Goal: Task Accomplishment & Management: Complete application form

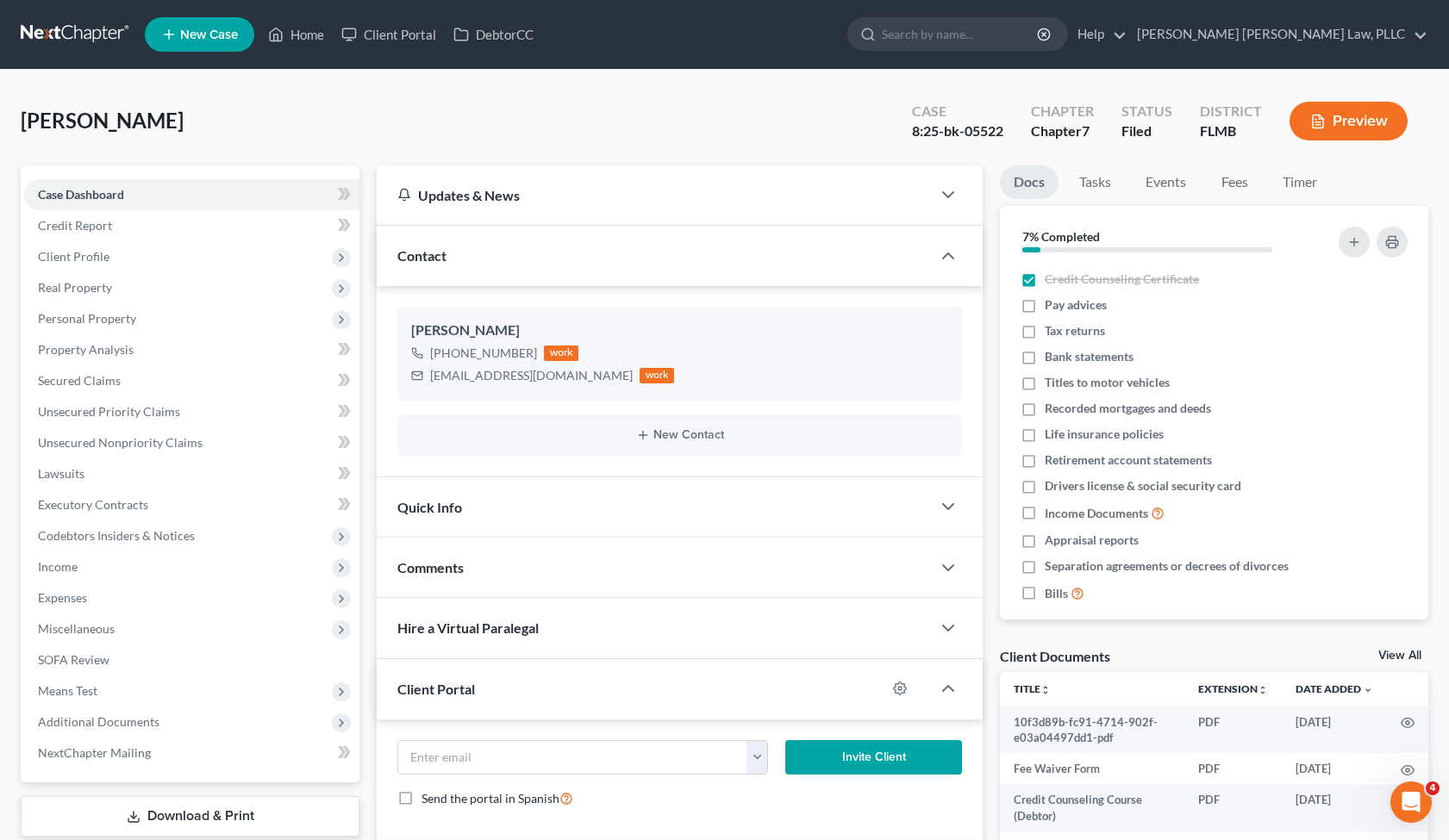
click at [71, 31] on link at bounding box center [76, 35] width 110 height 31
click at [218, 39] on span "New Case" at bounding box center [208, 35] width 58 height 13
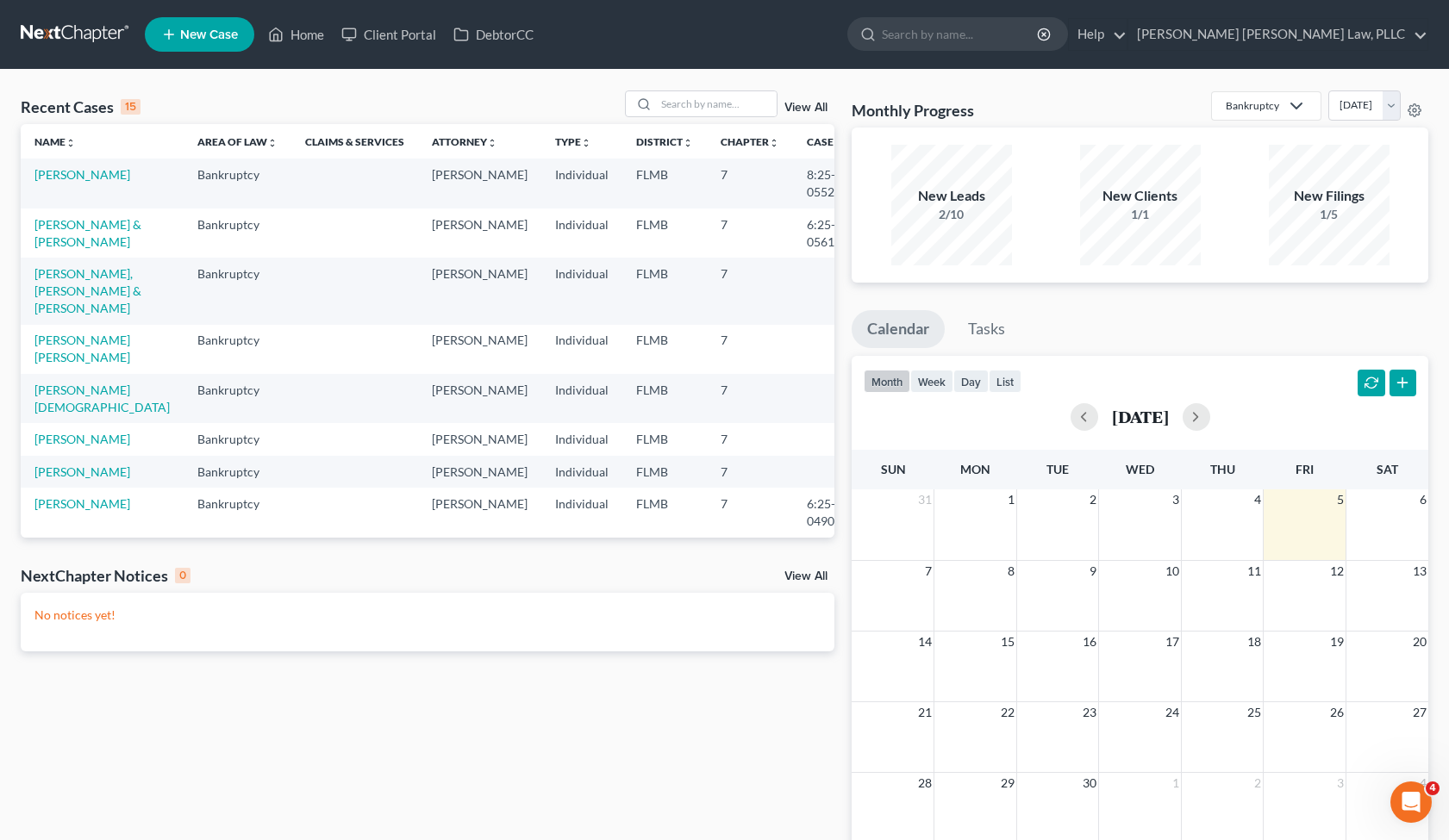
click at [208, 35] on span "New Case" at bounding box center [208, 35] width 58 height 13
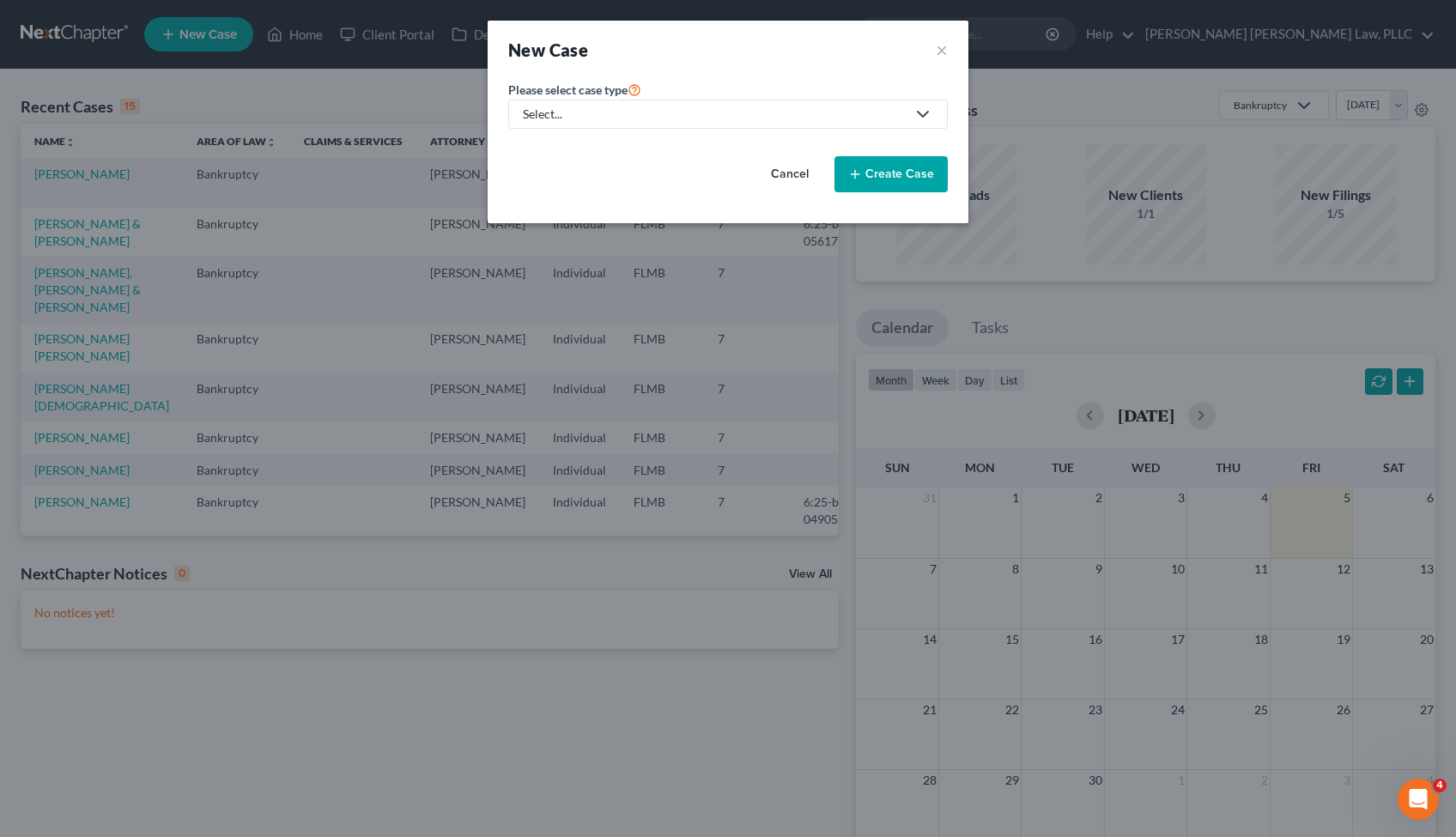
click at [645, 120] on div "Select..." at bounding box center [714, 113] width 383 height 17
click at [582, 147] on div "Bankruptcy" at bounding box center [569, 148] width 91 height 17
select select "15"
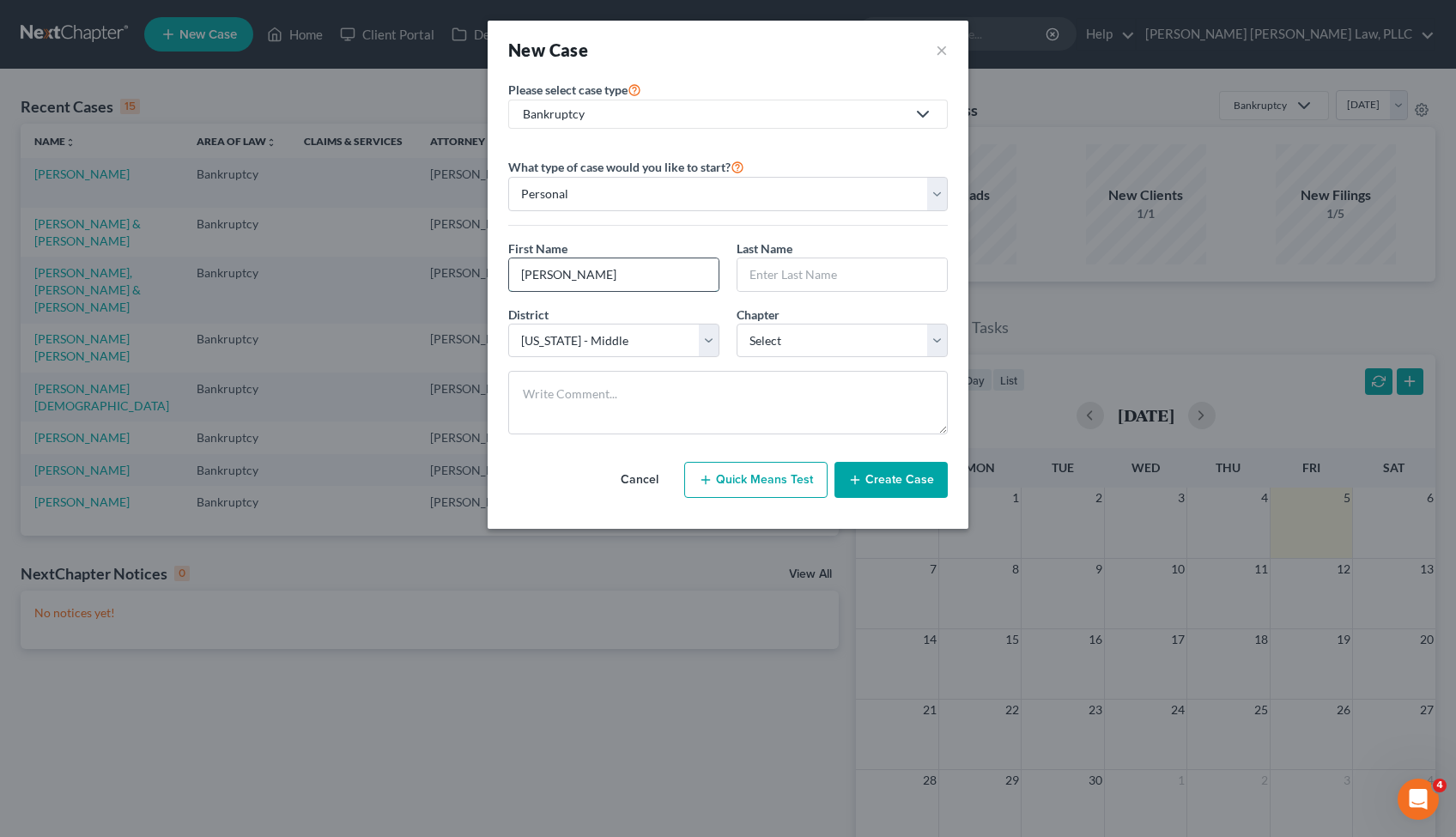
type input "Morgan"
type input "Hodge"
select select "0"
click at [893, 465] on button "Create Case" at bounding box center [891, 479] width 113 height 36
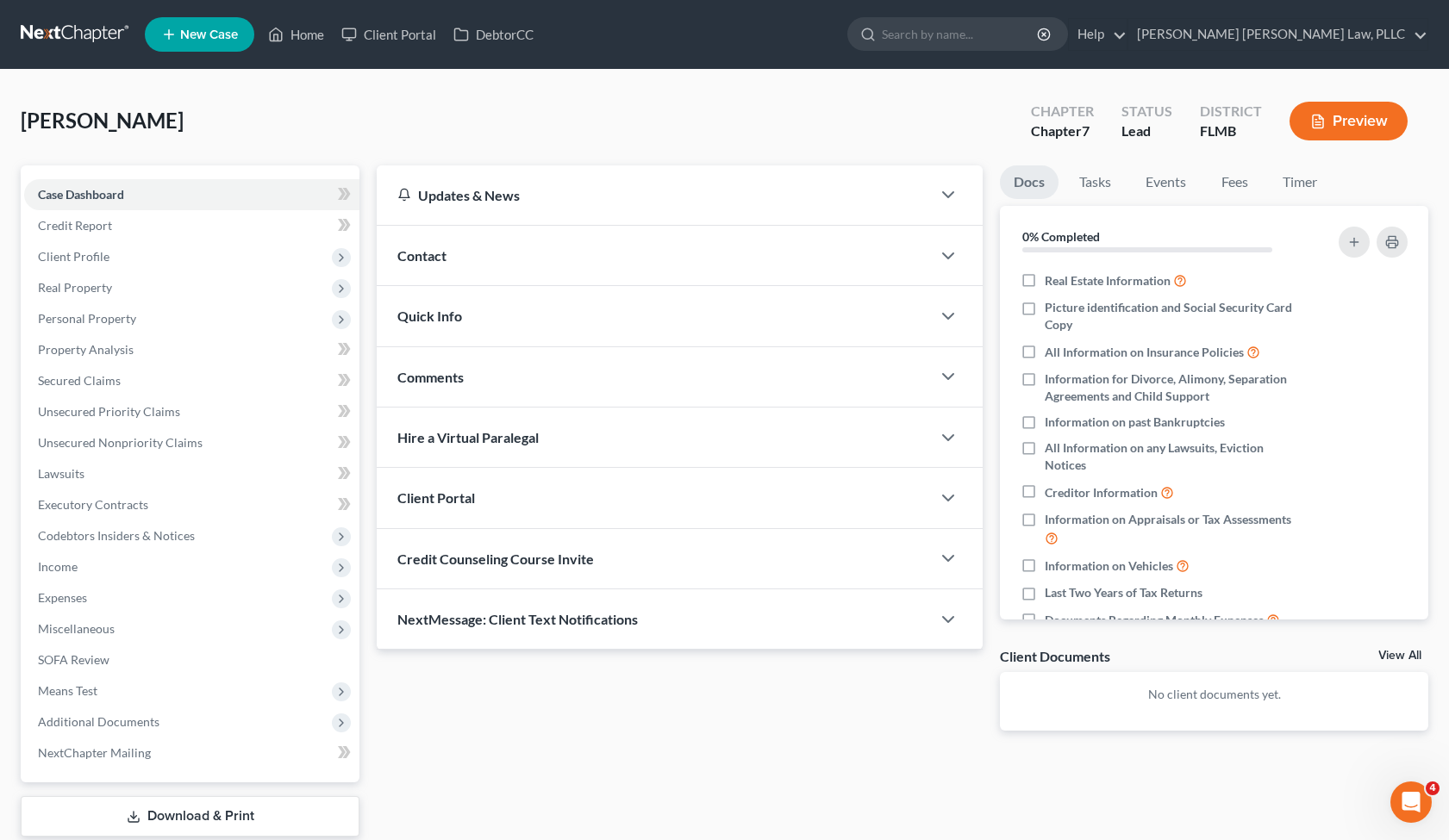
click at [490, 441] on span "Hire a Virtual Paralegal" at bounding box center [468, 437] width 141 height 17
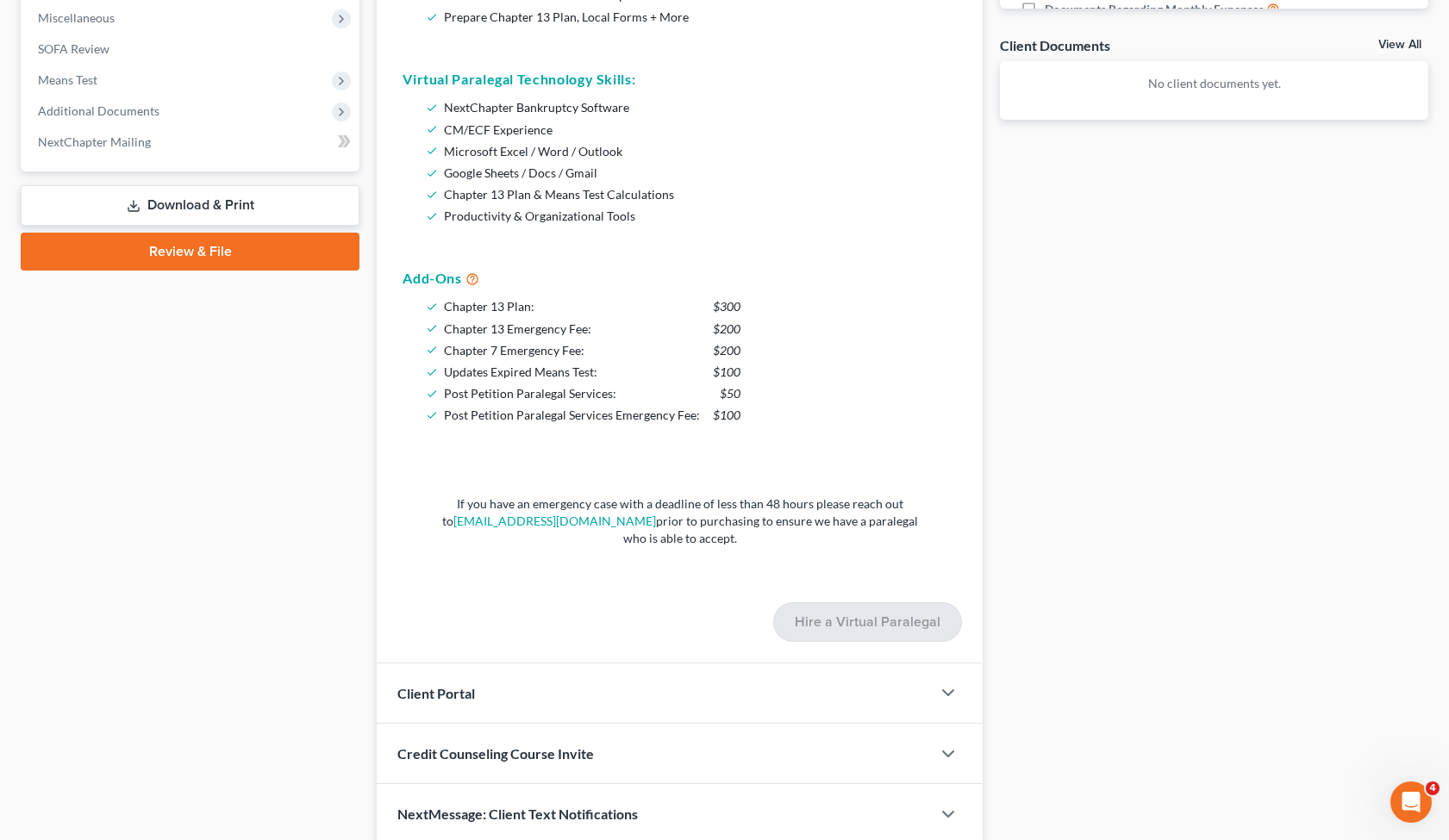
scroll to position [634, 0]
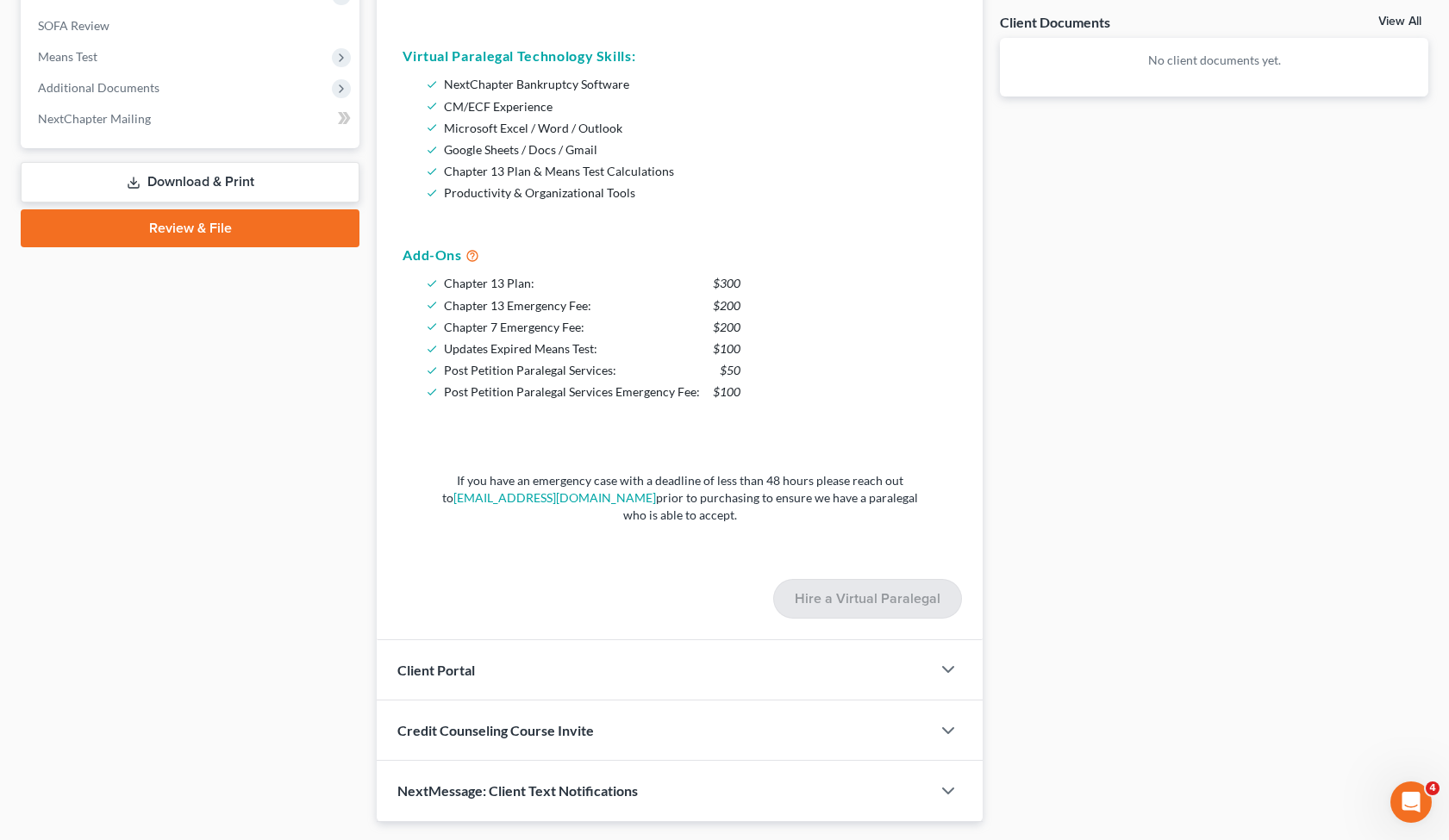
click at [471, 672] on span "Client Portal" at bounding box center [436, 670] width 77 height 17
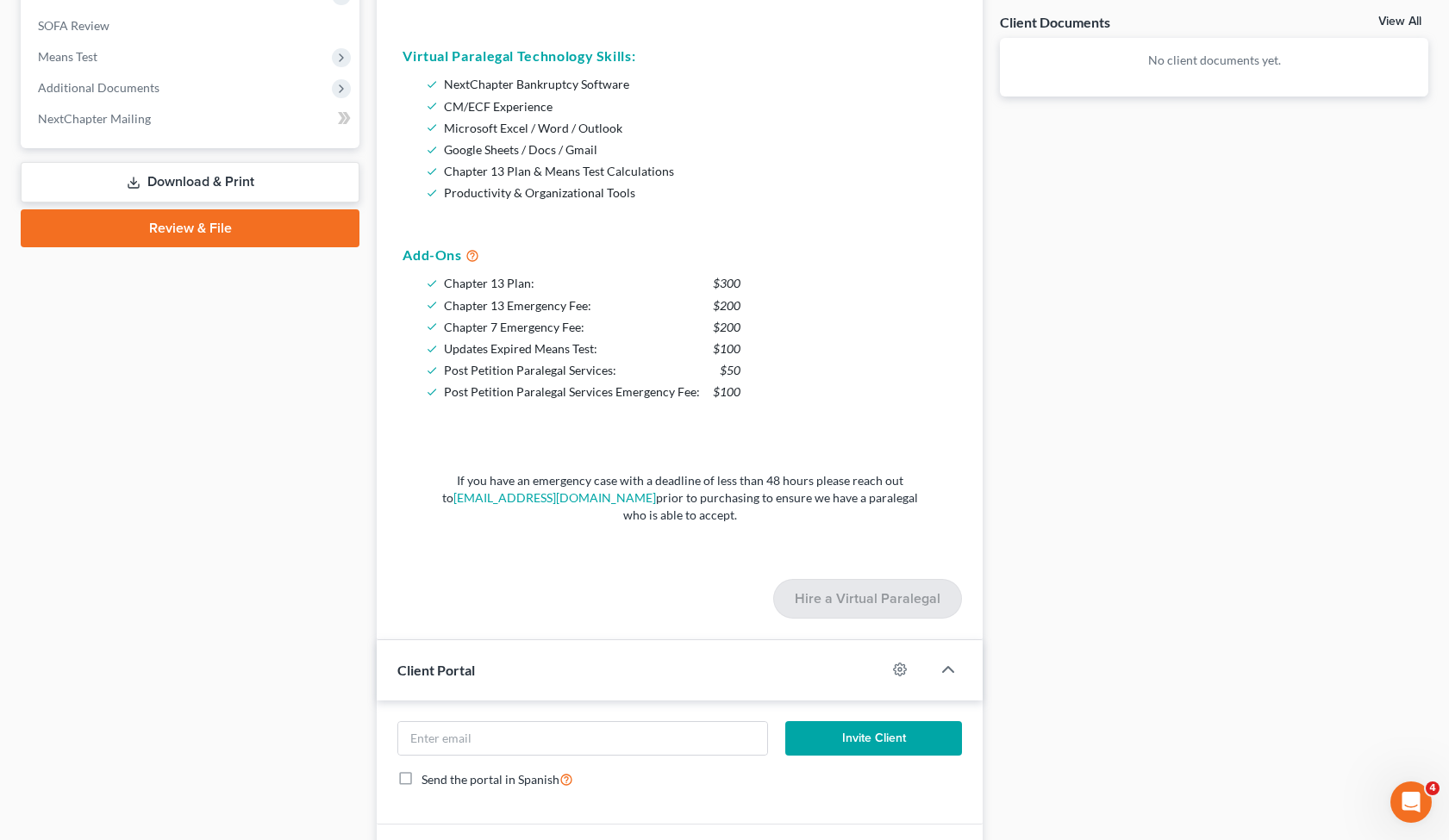
scroll to position [769, 0]
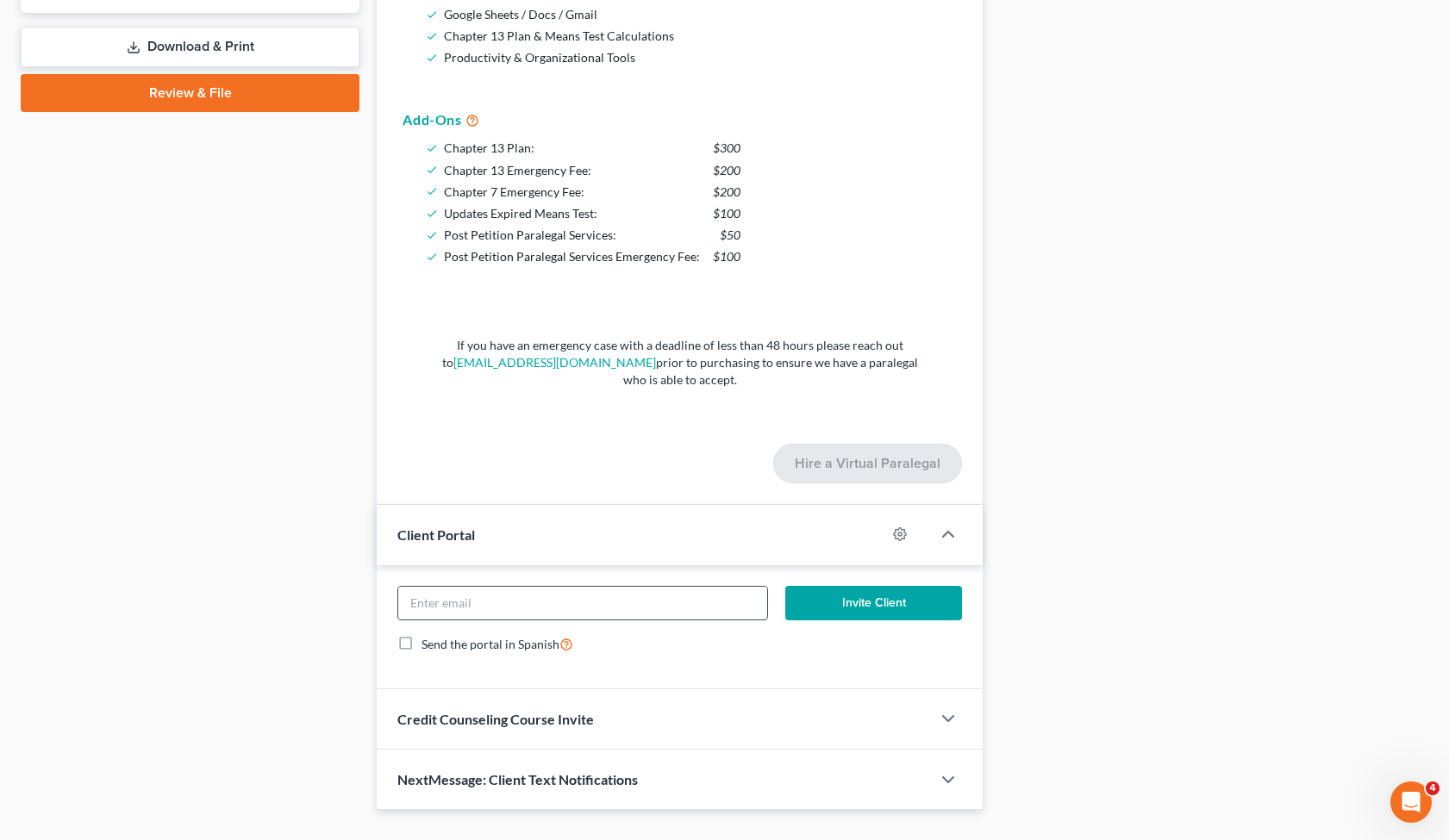
click at [540, 605] on input "email" at bounding box center [583, 603] width 369 height 33
paste input "mhodge87@outlook.com"
type input "mhodge87@outlook.com"
click at [838, 604] on button "Invite Client" at bounding box center [873, 603] width 176 height 35
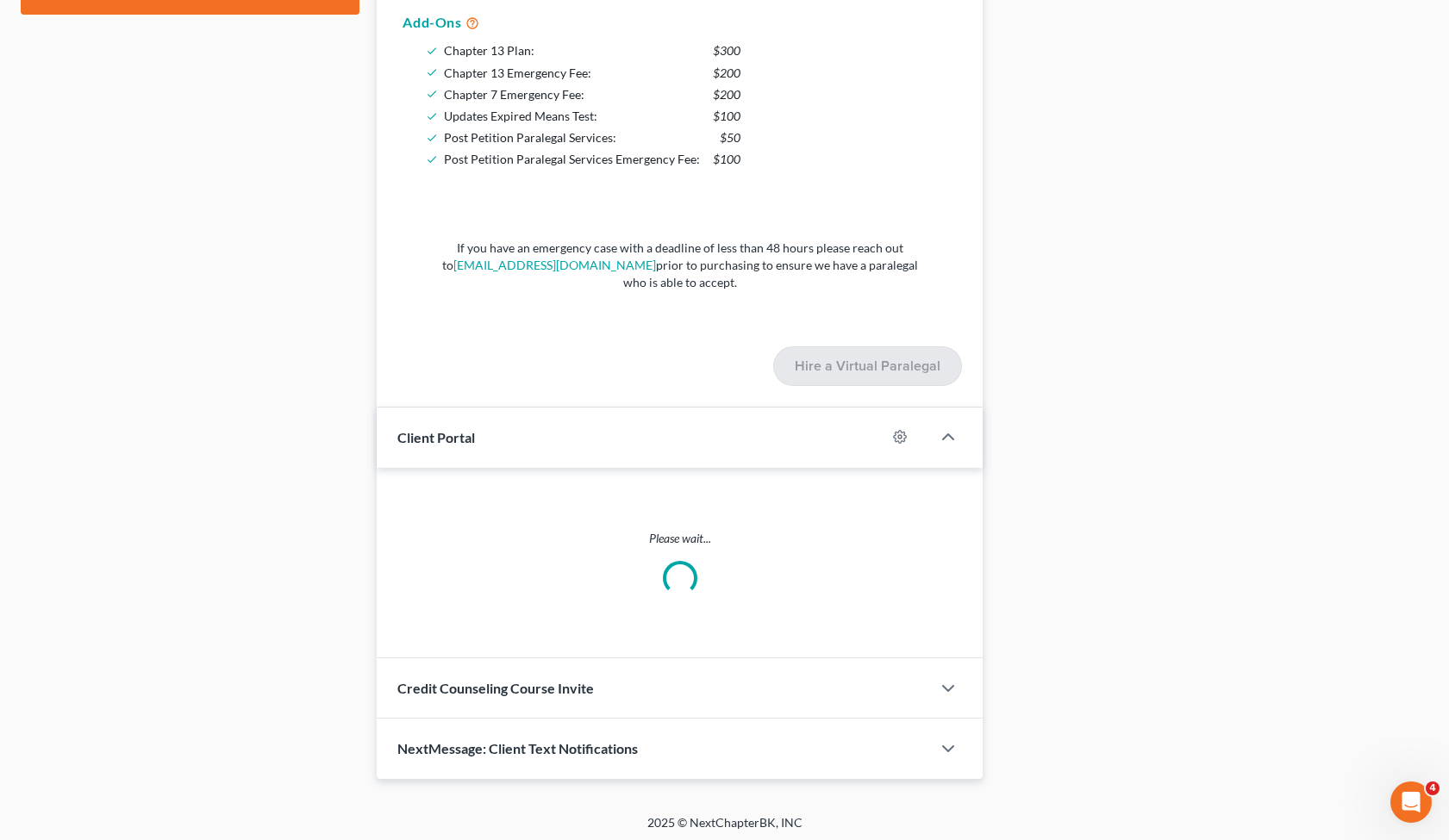
scroll to position [783, 0]
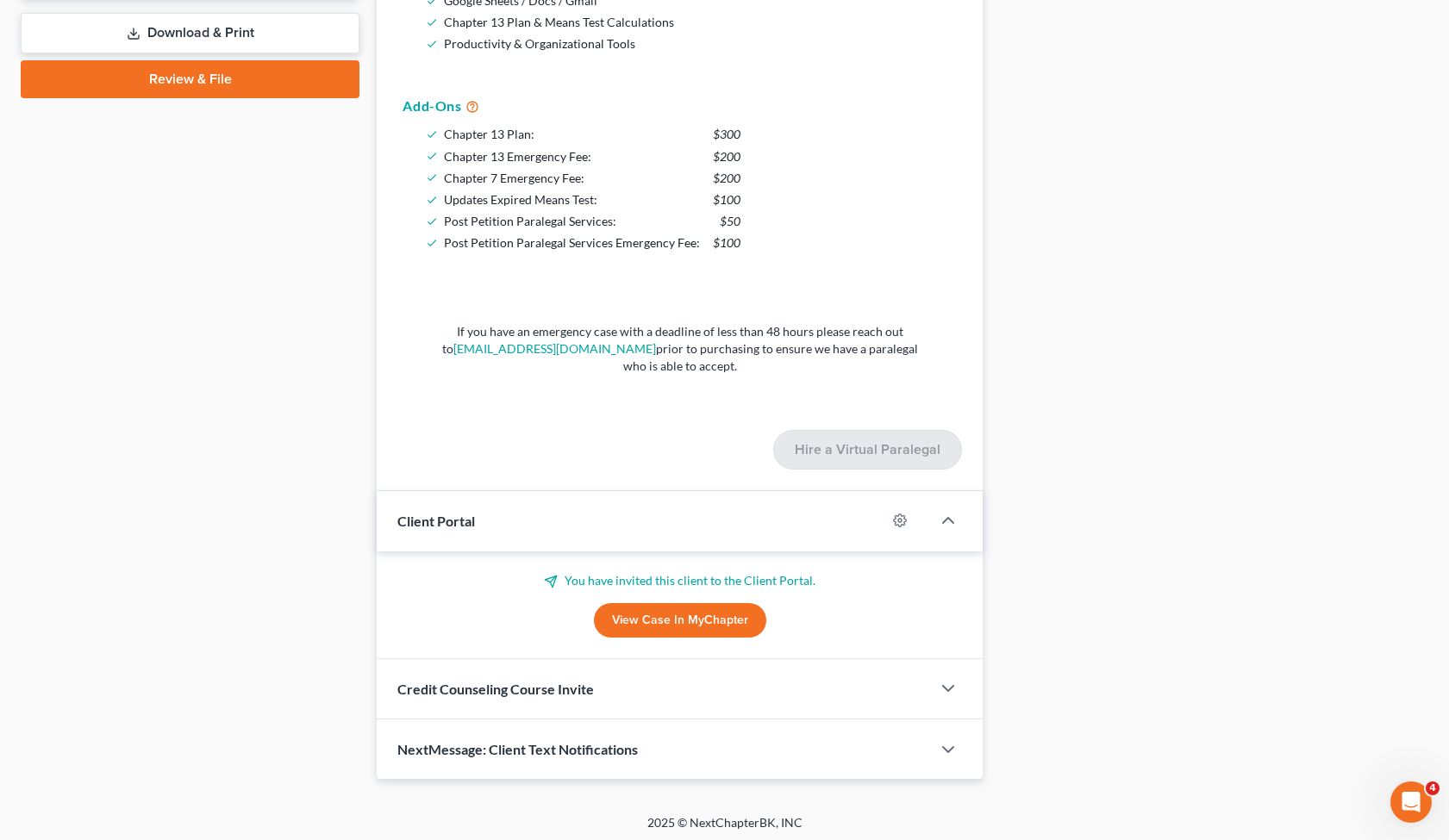
click at [652, 695] on div "Credit Counseling Course Invite" at bounding box center [653, 689] width 554 height 60
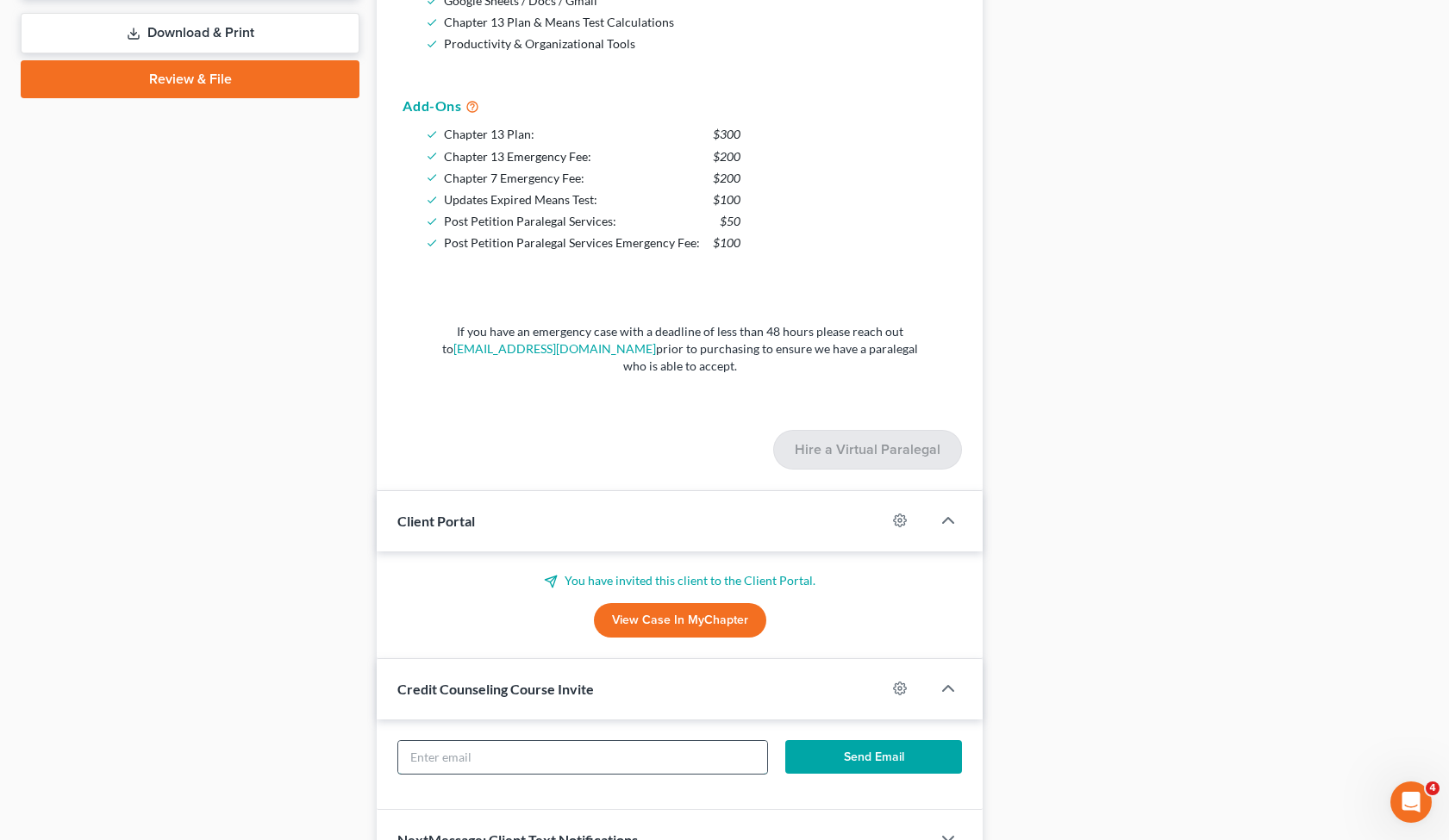
click at [605, 758] on input "text" at bounding box center [583, 757] width 369 height 33
paste input "mhodge87@outlook.com"
type input "mhodge87@outlook.com"
click at [818, 748] on button "Send Email" at bounding box center [873, 757] width 176 height 35
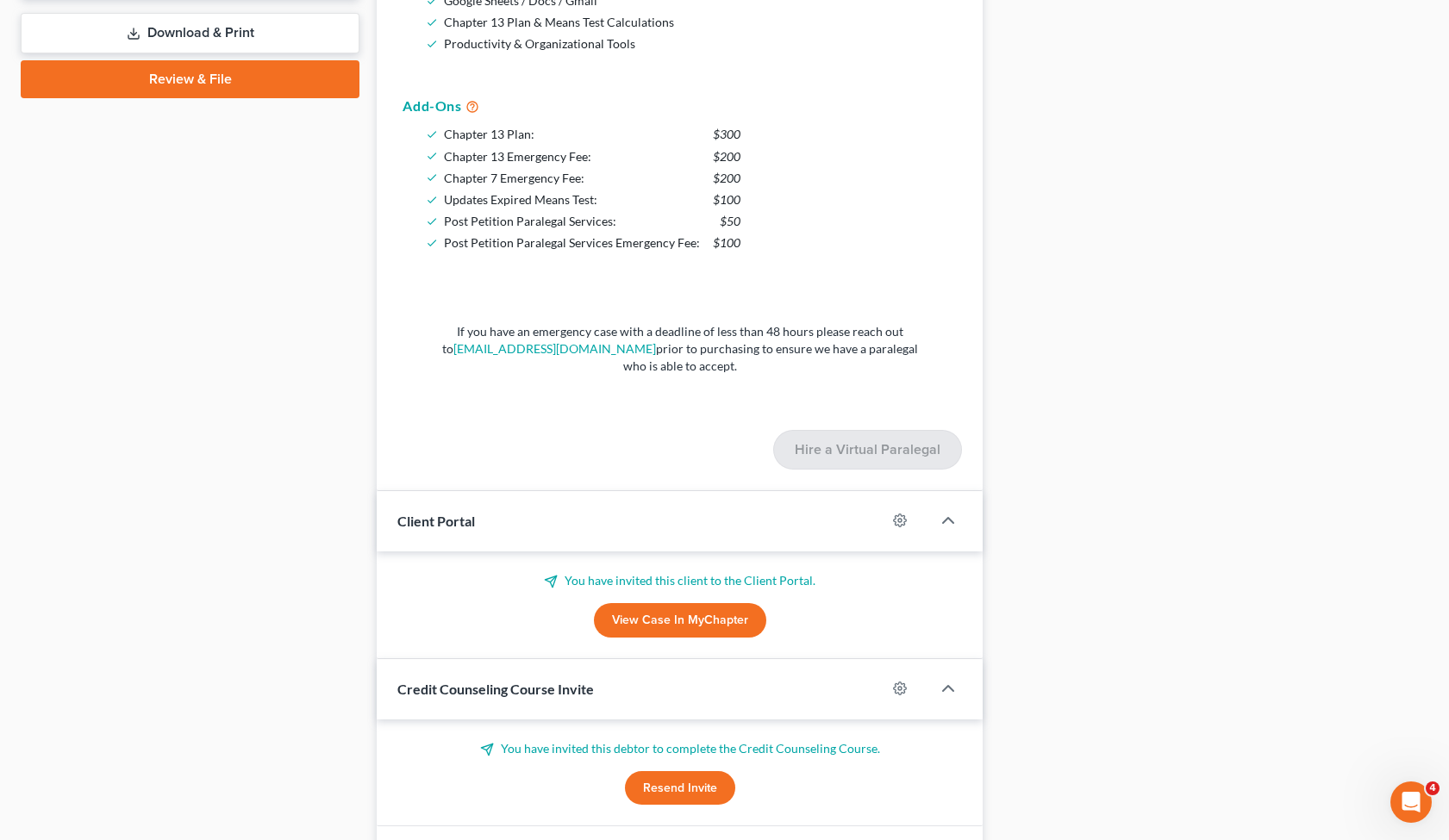
scroll to position [890, 0]
